Goal: Task Accomplishment & Management: Use online tool/utility

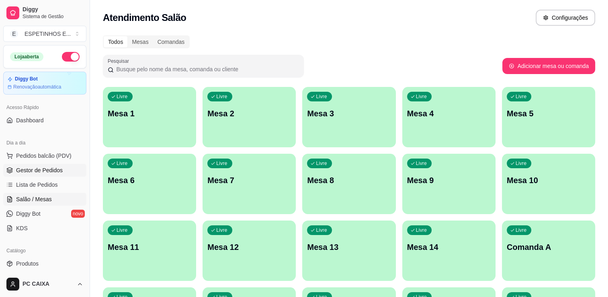
click at [43, 174] on link "Gestor de Pedidos" at bounding box center [44, 170] width 83 height 13
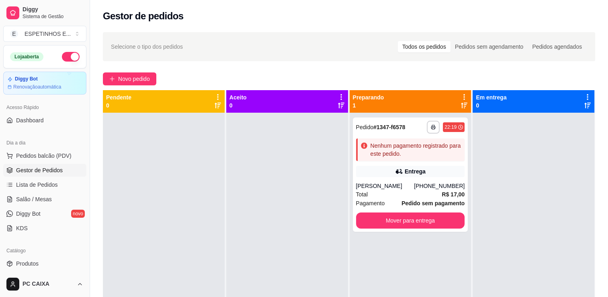
click at [391, 168] on div "Entrega" at bounding box center [410, 171] width 109 height 11
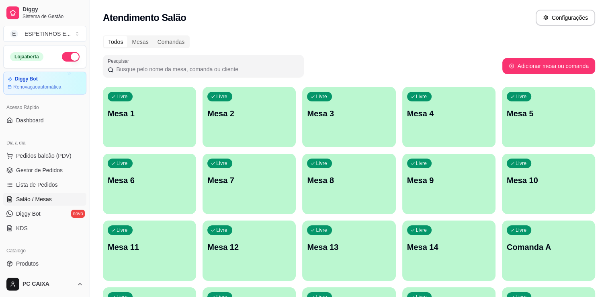
click at [187, 84] on div "Todos Mesas Comandas Pesquisar Adicionar mesa ou comanda Livre Mesa 1 Livre Mes…" at bounding box center [349, 227] width 518 height 393
click at [0, 178] on html "Diggy Sistema de Gestão E ESPETINHOS E ... Loja aberta Diggy Bot Renovação auto…" at bounding box center [304, 148] width 608 height 297
